Goal: Information Seeking & Learning: Find specific fact

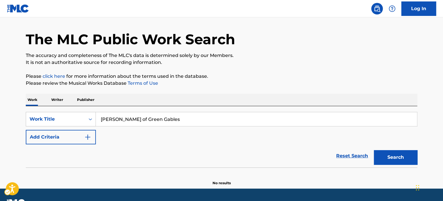
click at [78, 147] on div "Reset Search | Submit Search" at bounding box center [222, 156] width 392 height 23
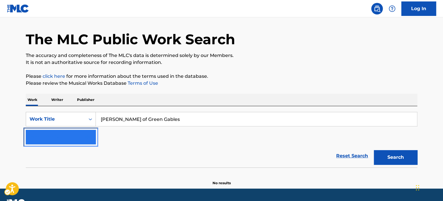
click at [84, 142] on button "Add Criteria" at bounding box center [61, 137] width 70 height 14
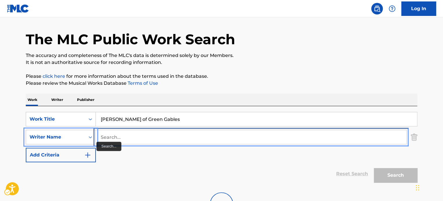
click at [133, 137] on input "Search..." at bounding box center [251, 137] width 311 height 14
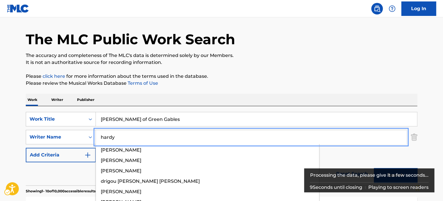
click at [26, 148] on button "Add Criteria" at bounding box center [61, 155] width 70 height 14
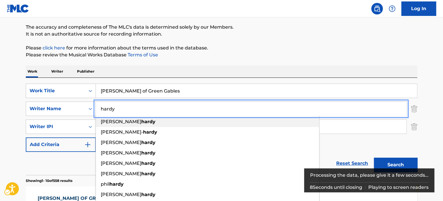
click at [158, 110] on input "hardy" at bounding box center [251, 109] width 311 height 14
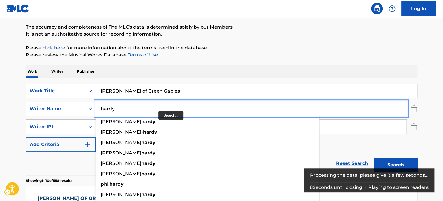
scroll to position [133, 0]
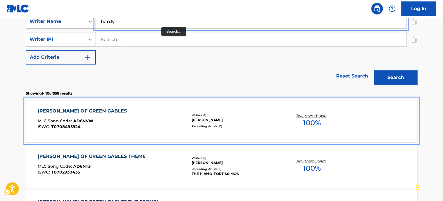
click at [161, 23] on input "hardy" at bounding box center [251, 21] width 311 height 14
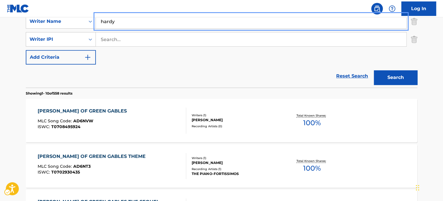
paste input "Up In The Air"
paste input "Search..."
drag, startPoint x: 163, startPoint y: 28, endPoint x: 42, endPoint y: 44, distance: 122.2
click at [42, 44] on div "SearchWithCriteria9157547e-0d04-494e-b11b-f39f56190122 Work Title Anne of Green…" at bounding box center [222, 30] width 392 height 68
type input "hunter kiler"
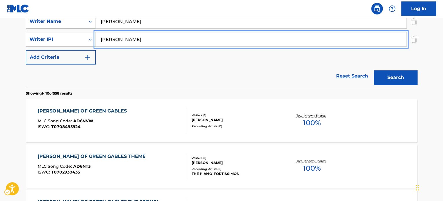
type input "morris"
click at [231, 68] on div "Reset Search | Submit Search" at bounding box center [222, 76] width 392 height 23
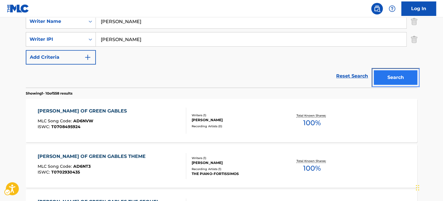
click at [390, 73] on button "Search" at bounding box center [395, 77] width 43 height 14
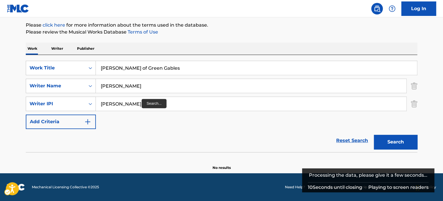
scroll to position [68, 0]
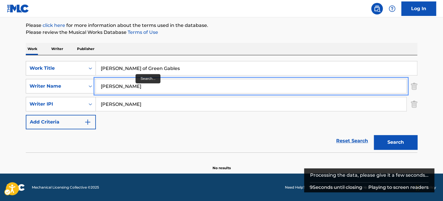
drag, startPoint x: 108, startPoint y: 73, endPoint x: 140, endPoint y: 56, distance: 35.8
click at [50, 77] on div "SearchWithCriteria9157547e-0d04-494e-b11b-f39f56190122 Work Title Anne of Green…" at bounding box center [222, 95] width 392 height 68
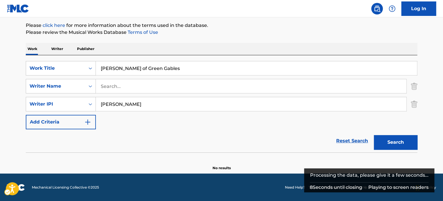
drag, startPoint x: 167, startPoint y: 59, endPoint x: 165, endPoint y: 65, distance: 6.0
click at [167, 61] on div "SearchWithCriteria9157547e-0d04-494e-b11b-f39f56190122 Work Title Anne of Green…" at bounding box center [222, 103] width 392 height 97
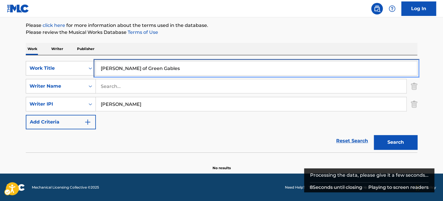
click at [165, 65] on input "Anne of Green Gables" at bounding box center [256, 68] width 321 height 14
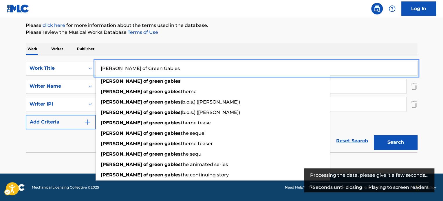
paste input "hunter kiler"
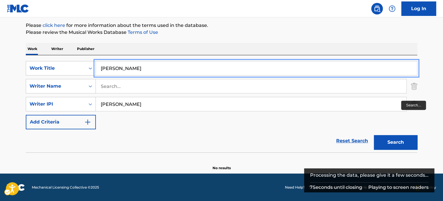
type input "hunter kiler"
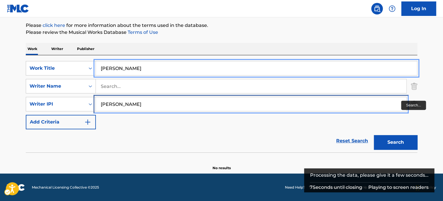
click at [368, 104] on input "morris" at bounding box center [251, 104] width 311 height 14
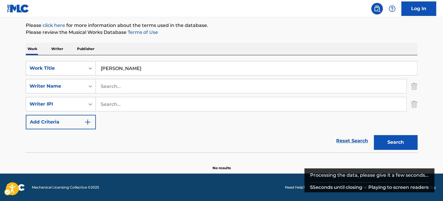
click at [163, 78] on div "SearchWithCriteria9157547e-0d04-494e-b11b-f39f56190122 Work Title hunter kiler …" at bounding box center [222, 95] width 392 height 68
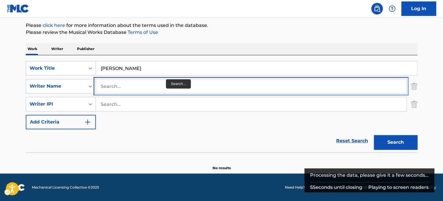
click at [167, 83] on input "Search..." at bounding box center [251, 86] width 311 height 14
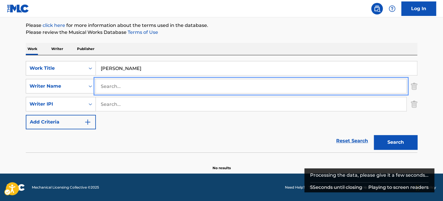
paste input "morris"
type input "morris"
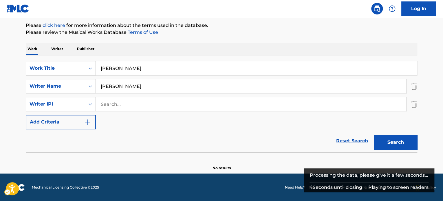
click at [312, 28] on p "Please click here | New Window for more information about the terms used in the…" at bounding box center [222, 25] width 392 height 7
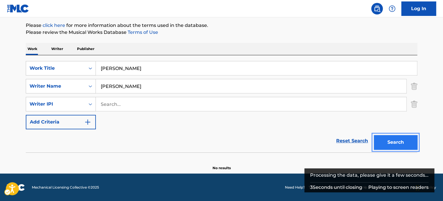
click at [386, 138] on button "Search" at bounding box center [395, 142] width 43 height 14
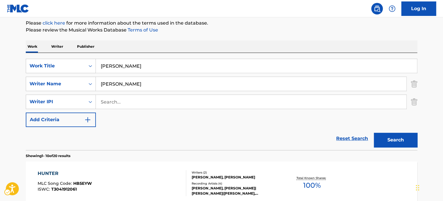
scroll to position [0, 0]
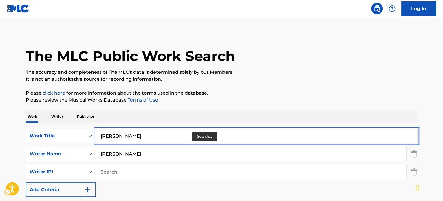
click at [190, 141] on input "hunter kiler" at bounding box center [256, 136] width 321 height 14
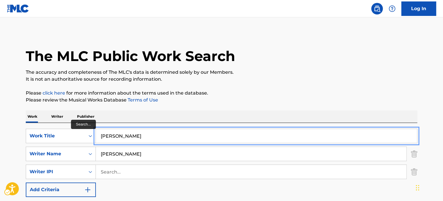
click at [238, 133] on input "hunter kiler" at bounding box center [256, 136] width 321 height 14
paste input "Apollo 13"
type input "Apollo 13"
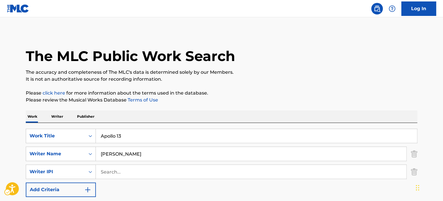
click at [256, 96] on p "Please click here | New Window for more information about the terms used in the…" at bounding box center [222, 93] width 392 height 7
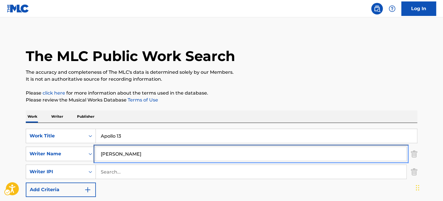
click at [149, 151] on input "morris" at bounding box center [251, 154] width 311 height 14
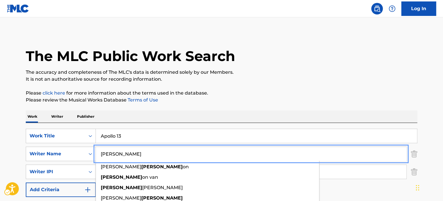
paste input "Horner"
type input "Horner"
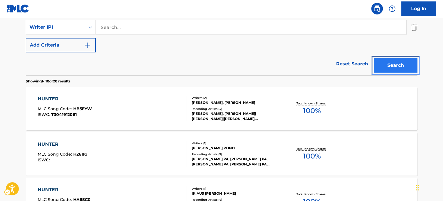
click at [390, 70] on button "Search" at bounding box center [395, 65] width 43 height 14
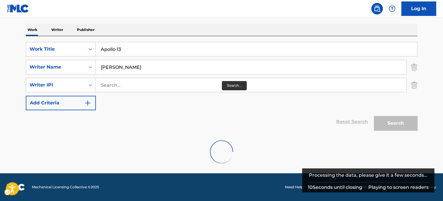
scroll to position [145, 0]
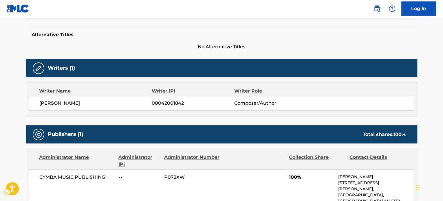
scroll to position [203, 0]
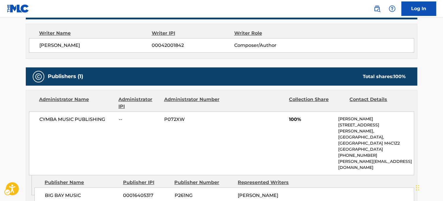
click at [357, 159] on p "[PERSON_NAME][EMAIL_ADDRESS][DOMAIN_NAME]" at bounding box center [376, 165] width 76 height 12
drag, startPoint x: 353, startPoint y: 149, endPoint x: 379, endPoint y: 150, distance: 25.8
click at [379, 159] on p "[PERSON_NAME][EMAIL_ADDRESS][DOMAIN_NAME]" at bounding box center [376, 165] width 76 height 12
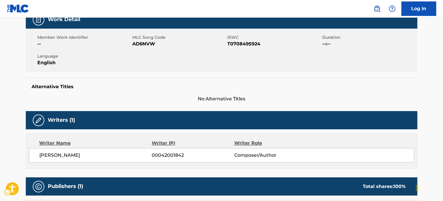
scroll to position [0, 0]
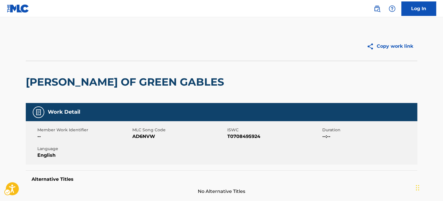
click at [94, 88] on h2 "[PERSON_NAME] OF GREEN GABLES" at bounding box center [126, 82] width 201 height 13
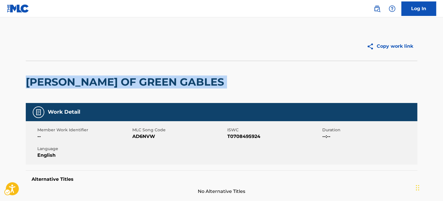
click at [94, 88] on h2 "[PERSON_NAME] OF GREEN GABLES" at bounding box center [126, 82] width 201 height 13
copy div "[PERSON_NAME] OF GREEN GABLES"
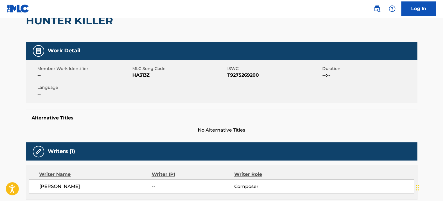
scroll to position [58, 0]
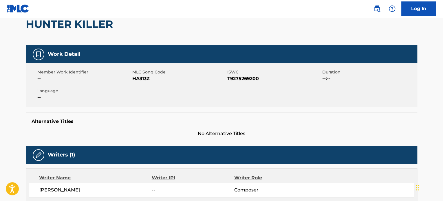
click at [59, 28] on h2 "HUNTER KILLER" at bounding box center [71, 24] width 90 height 13
click at [63, 30] on h2 "HUNTER KILLER" at bounding box center [71, 24] width 90 height 13
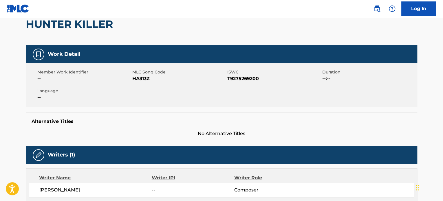
drag, startPoint x: 63, startPoint y: 31, endPoint x: 64, endPoint y: 28, distance: 3.0
click at [63, 30] on div "HUNTER KILLER" at bounding box center [71, 24] width 90 height 42
click at [64, 28] on h2 "HUNTER KILLER" at bounding box center [71, 24] width 90 height 13
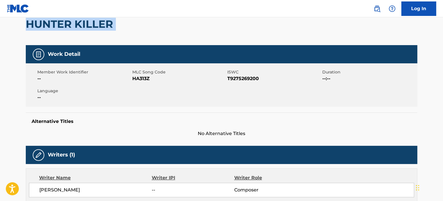
click at [64, 28] on h2 "HUNTER KILLER" at bounding box center [71, 24] width 90 height 13
copy div "HUNTER KILLER"
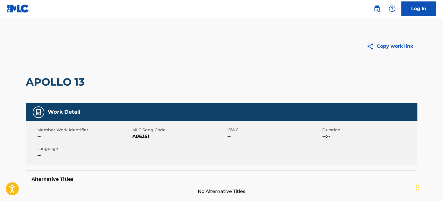
click at [50, 89] on div "APOLLO 13" at bounding box center [57, 82] width 62 height 42
click at [51, 86] on h2 "APOLLO 13" at bounding box center [57, 82] width 62 height 13
copy div "APOLLO 13"
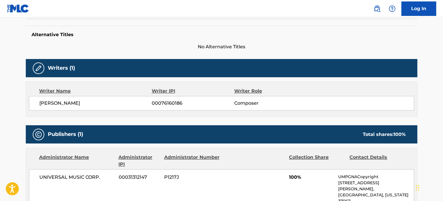
scroll to position [290, 0]
